Goal: Find specific page/section: Find specific page/section

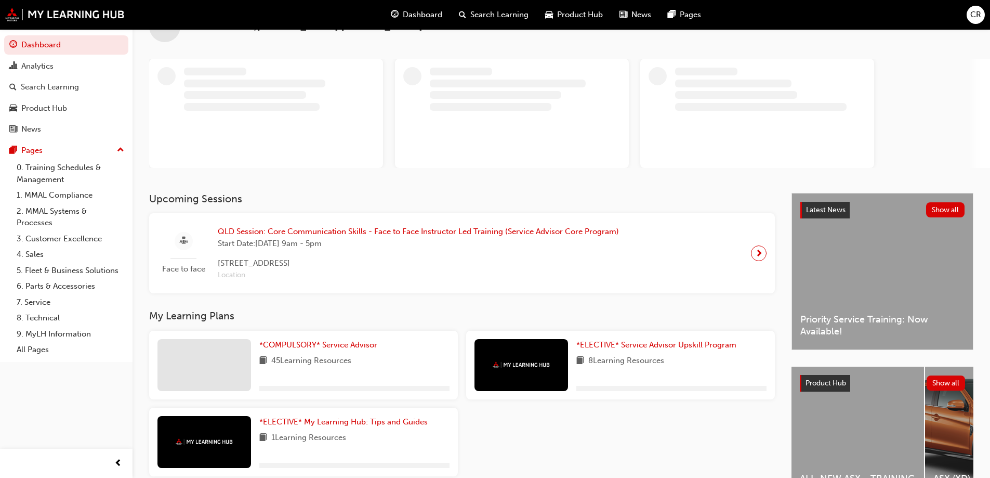
scroll to position [102, 0]
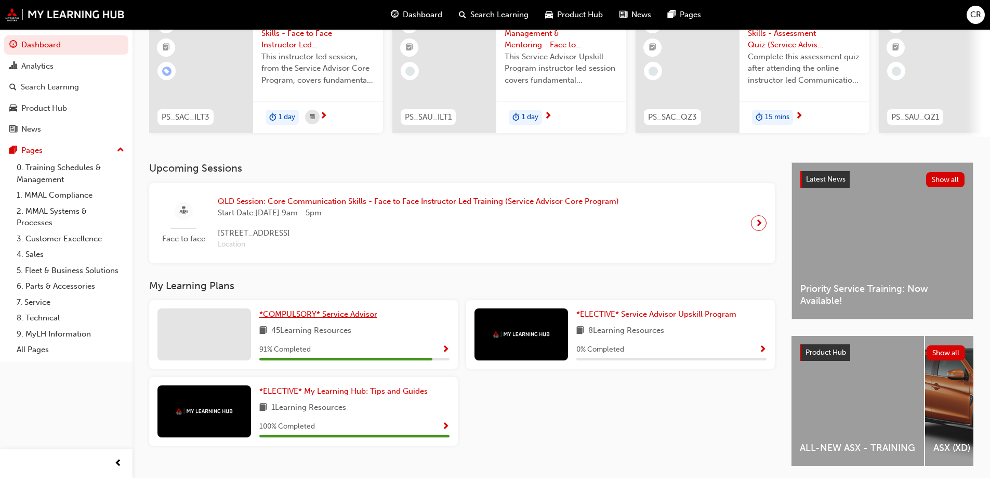
click at [293, 314] on span "*COMPULSORY* Service Advisor" at bounding box center [318, 313] width 118 height 9
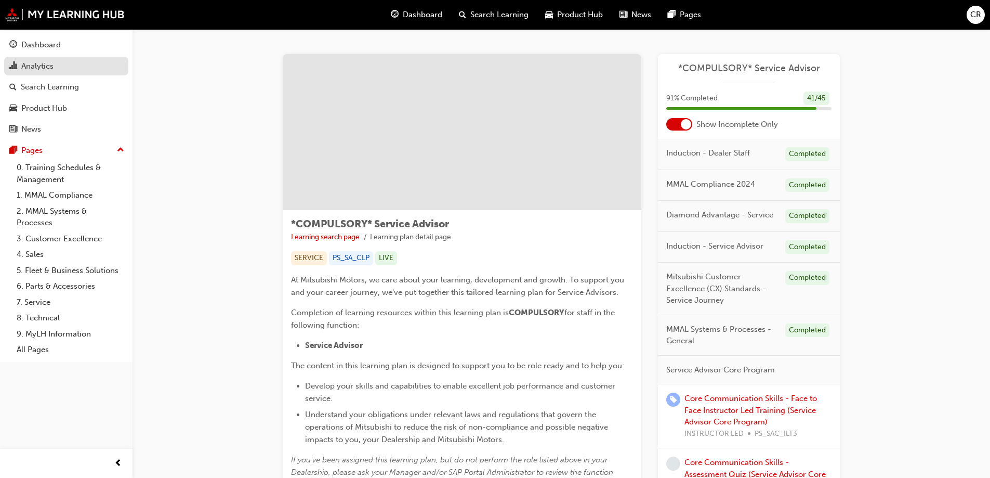
click at [40, 70] on div "Analytics" at bounding box center [37, 66] width 32 height 12
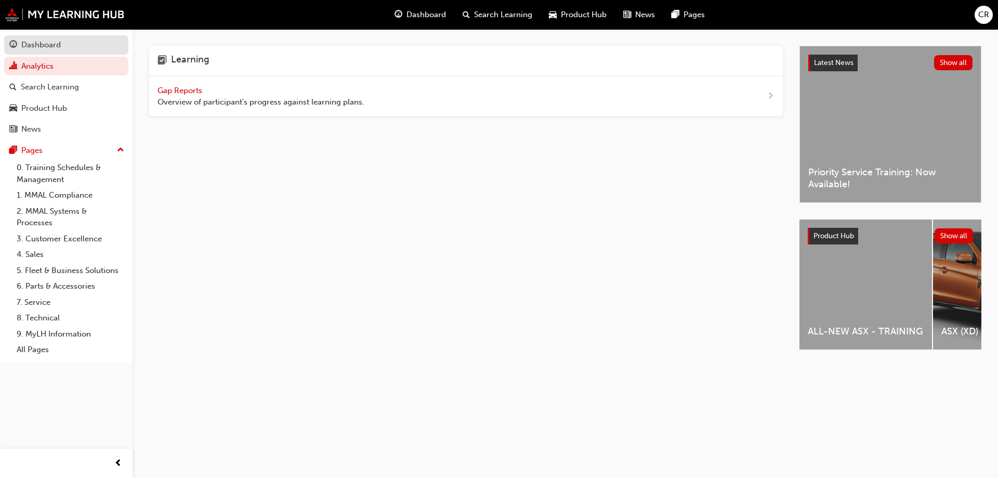
click at [38, 49] on div "Dashboard" at bounding box center [40, 45] width 39 height 12
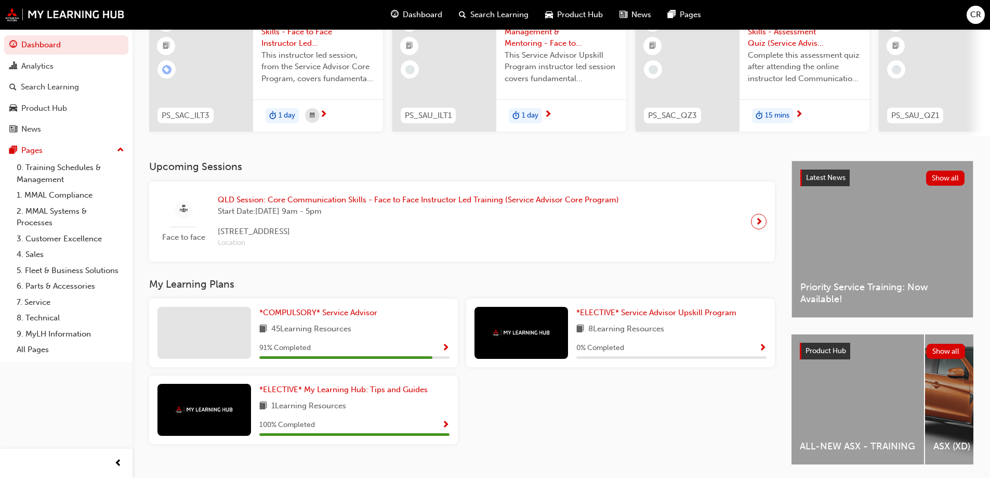
scroll to position [139, 0]
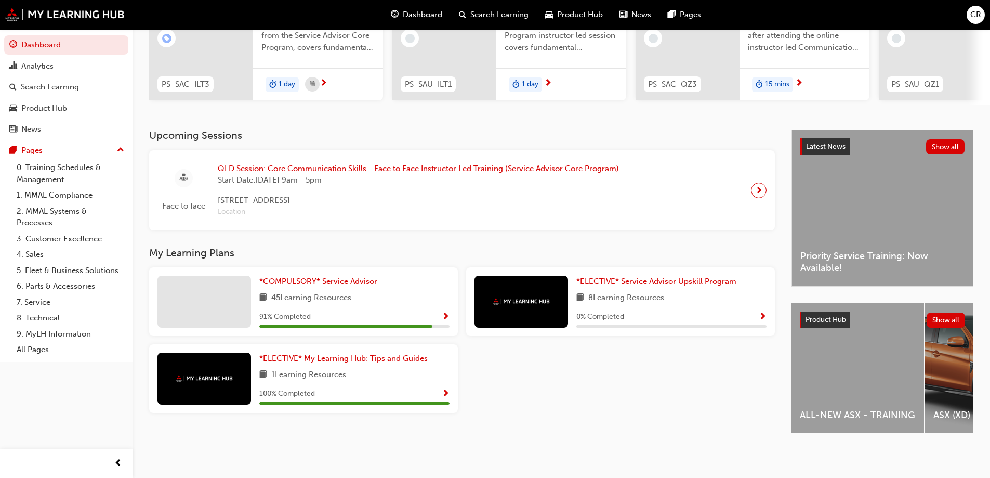
click at [622, 278] on span "*ELECTIVE* Service Advisor Upskill Program" at bounding box center [656, 280] width 160 height 9
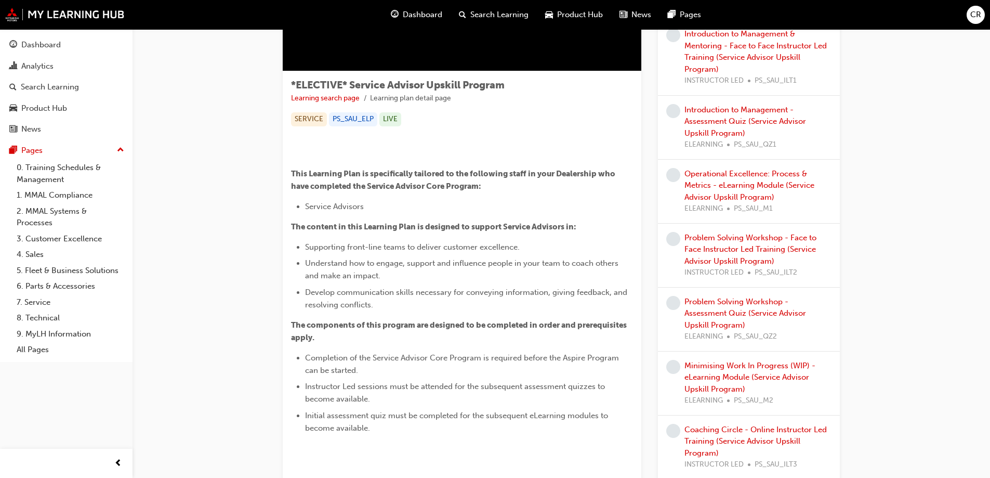
scroll to position [35, 0]
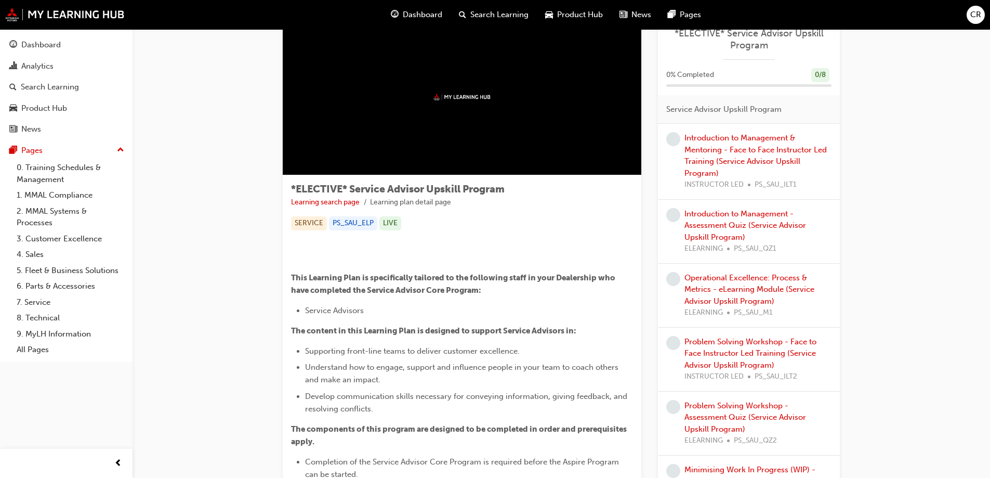
drag, startPoint x: 466, startPoint y: 203, endPoint x: 473, endPoint y: 177, distance: 26.3
